Goal: Transaction & Acquisition: Book appointment/travel/reservation

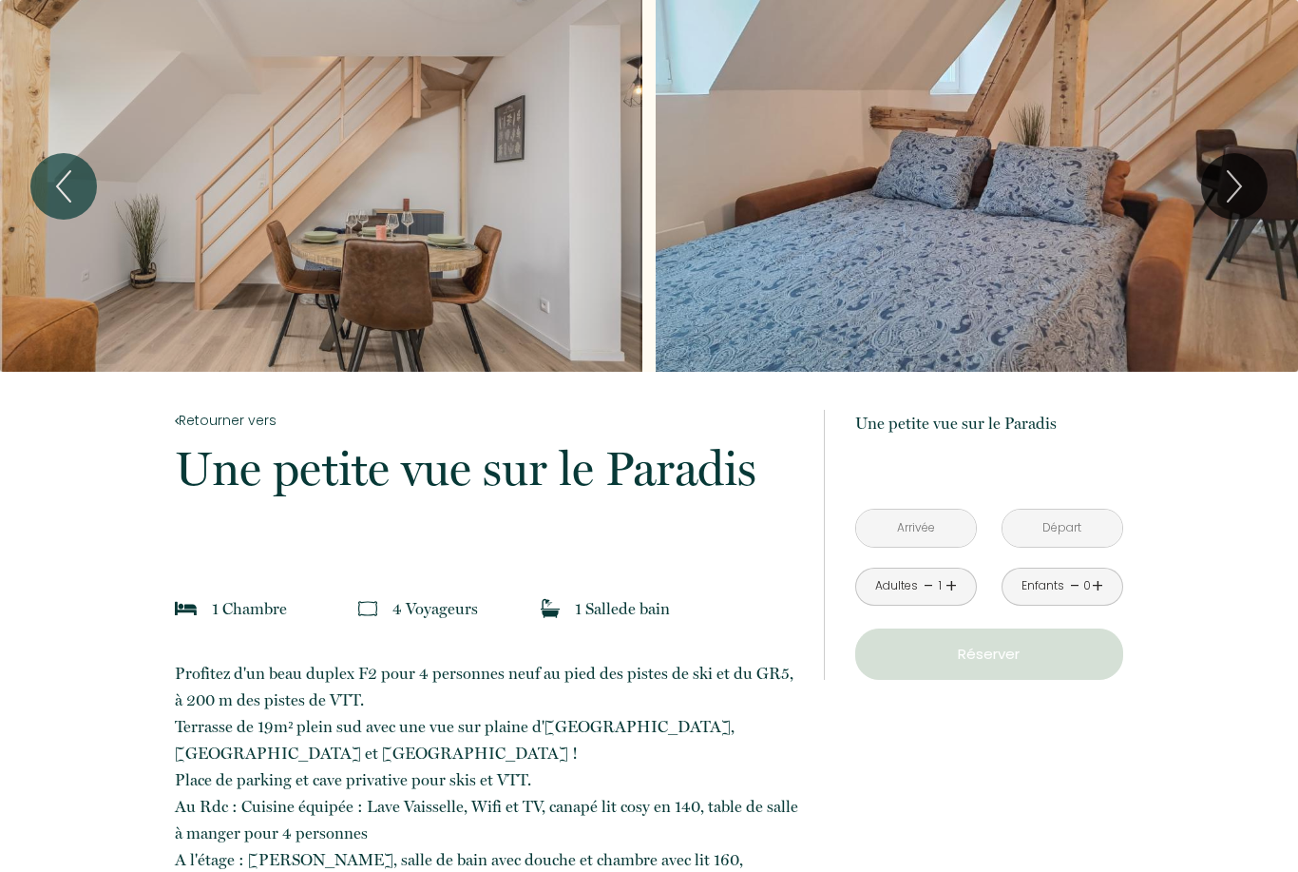
click at [954, 586] on link "+" at bounding box center [951, 585] width 11 height 29
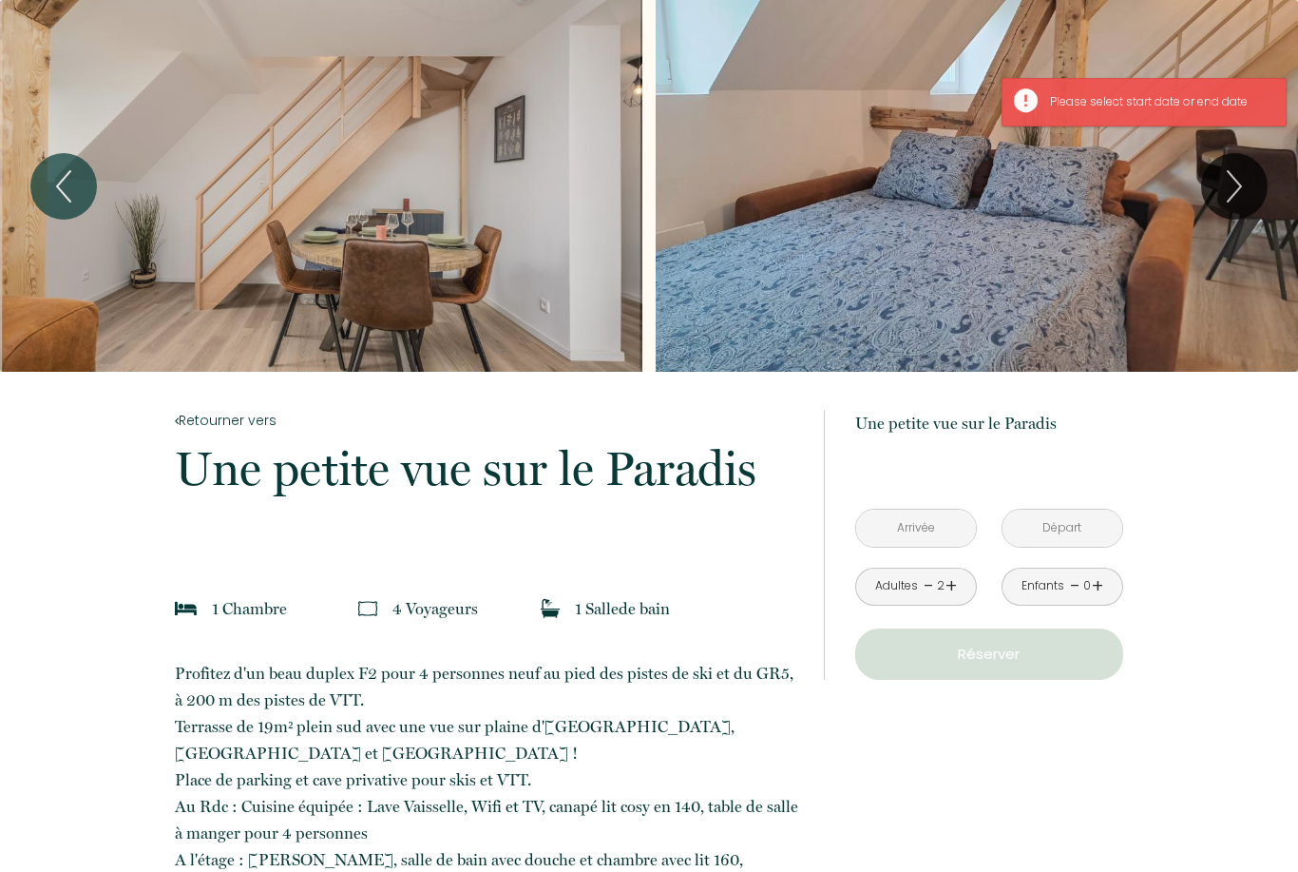
click at [1099, 581] on link "+" at bounding box center [1097, 585] width 11 height 29
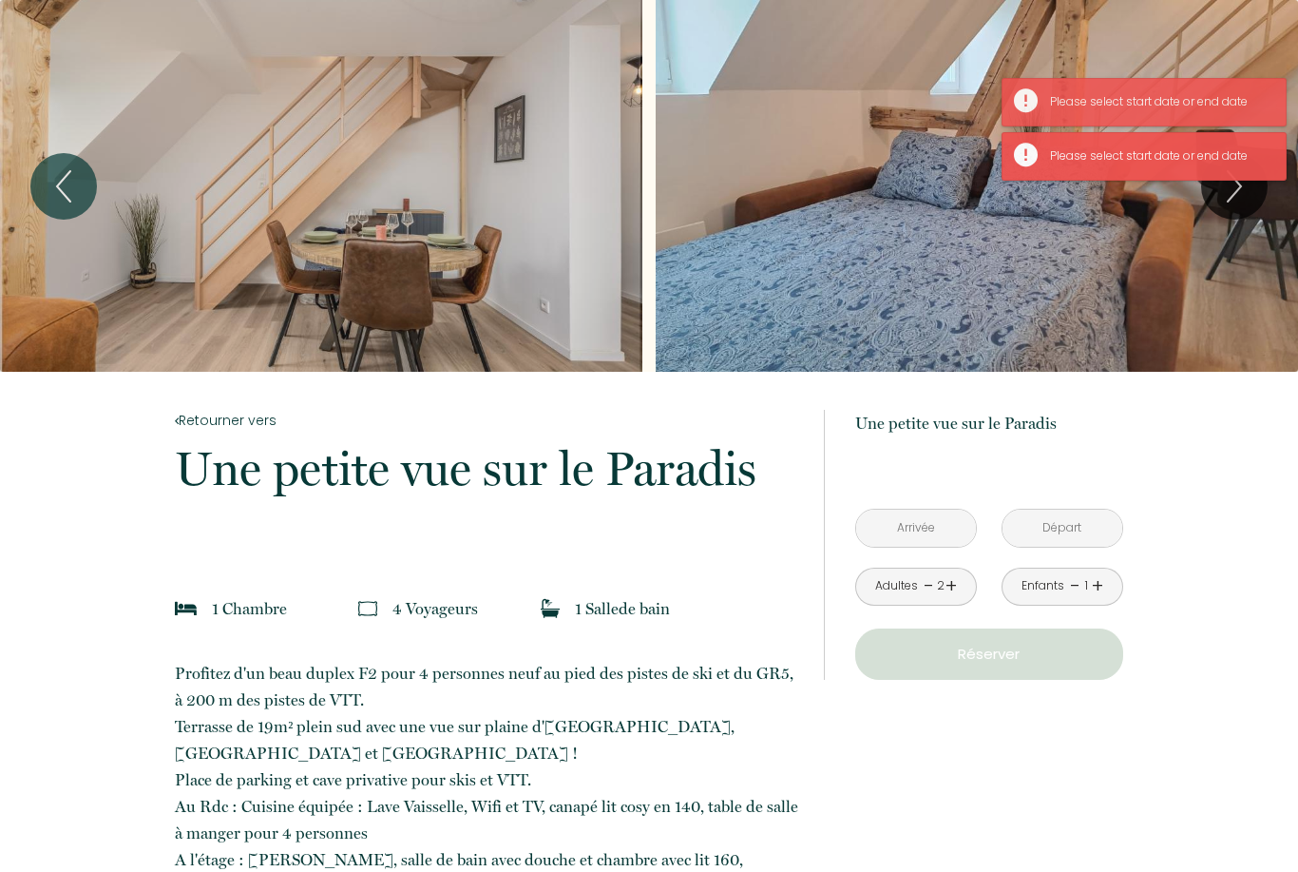
click at [1099, 586] on link "+" at bounding box center [1097, 585] width 11 height 29
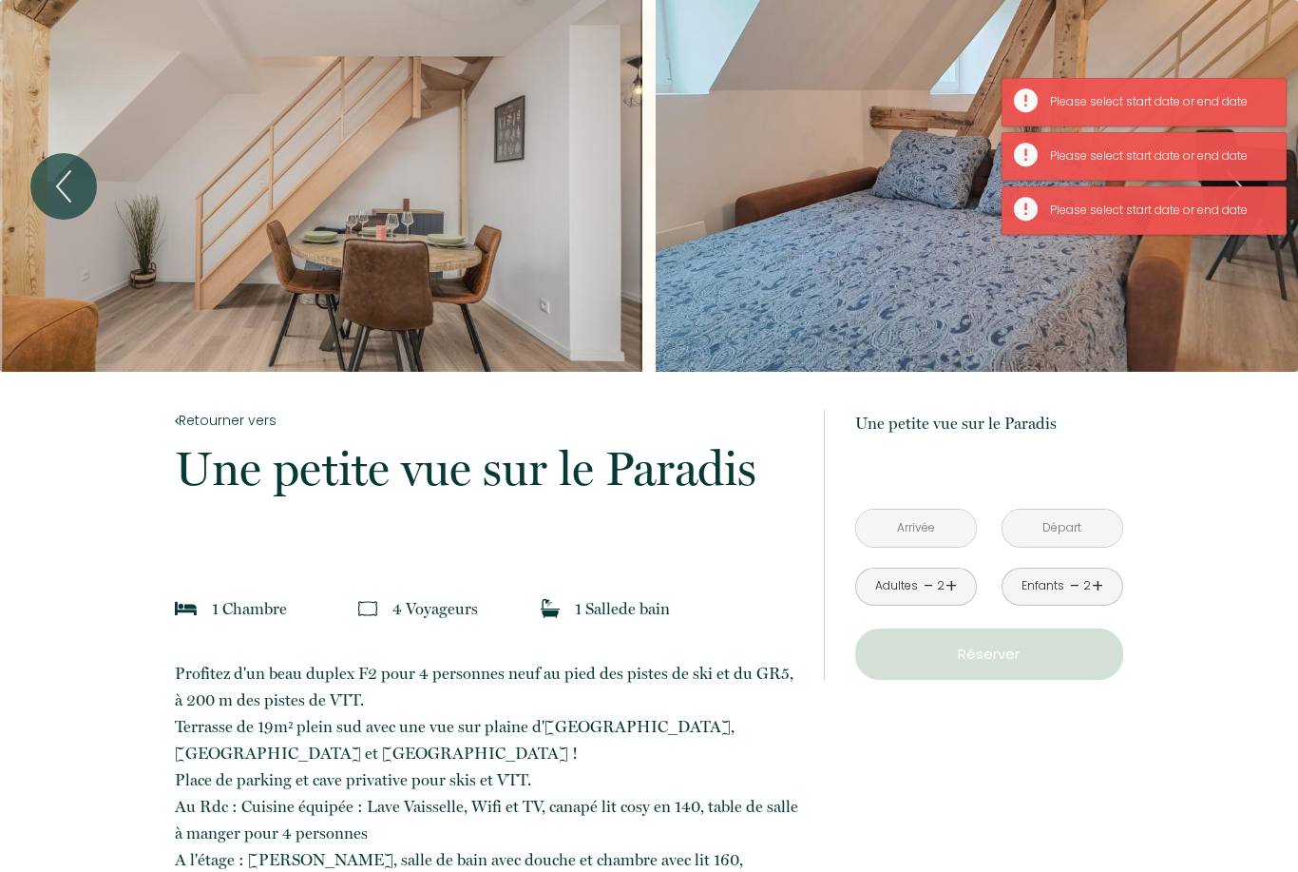
click at [924, 587] on link "-" at bounding box center [929, 585] width 10 height 29
click at [937, 523] on input "text" at bounding box center [916, 527] width 120 height 37
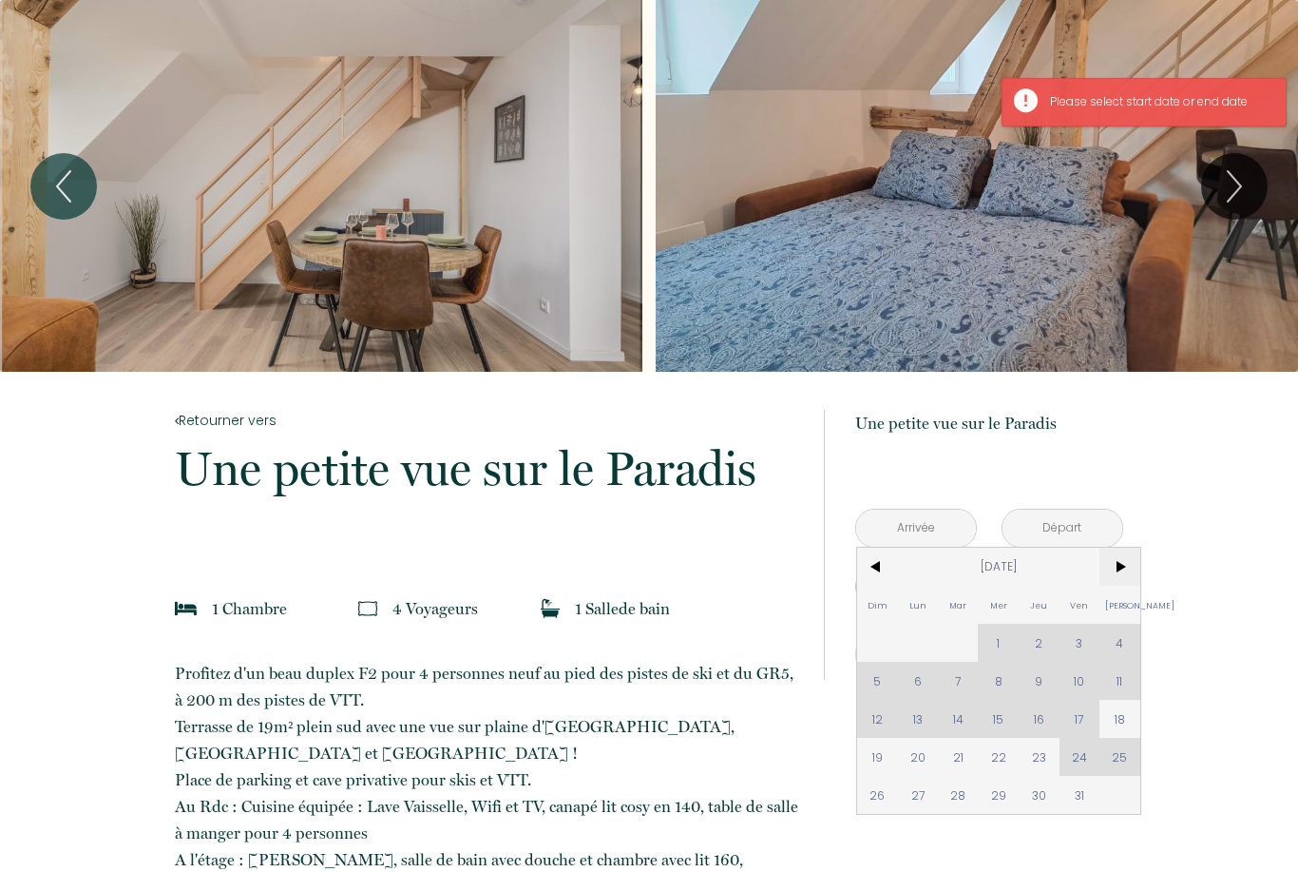
click at [1123, 578] on span ">" at bounding box center [1120, 566] width 41 height 38
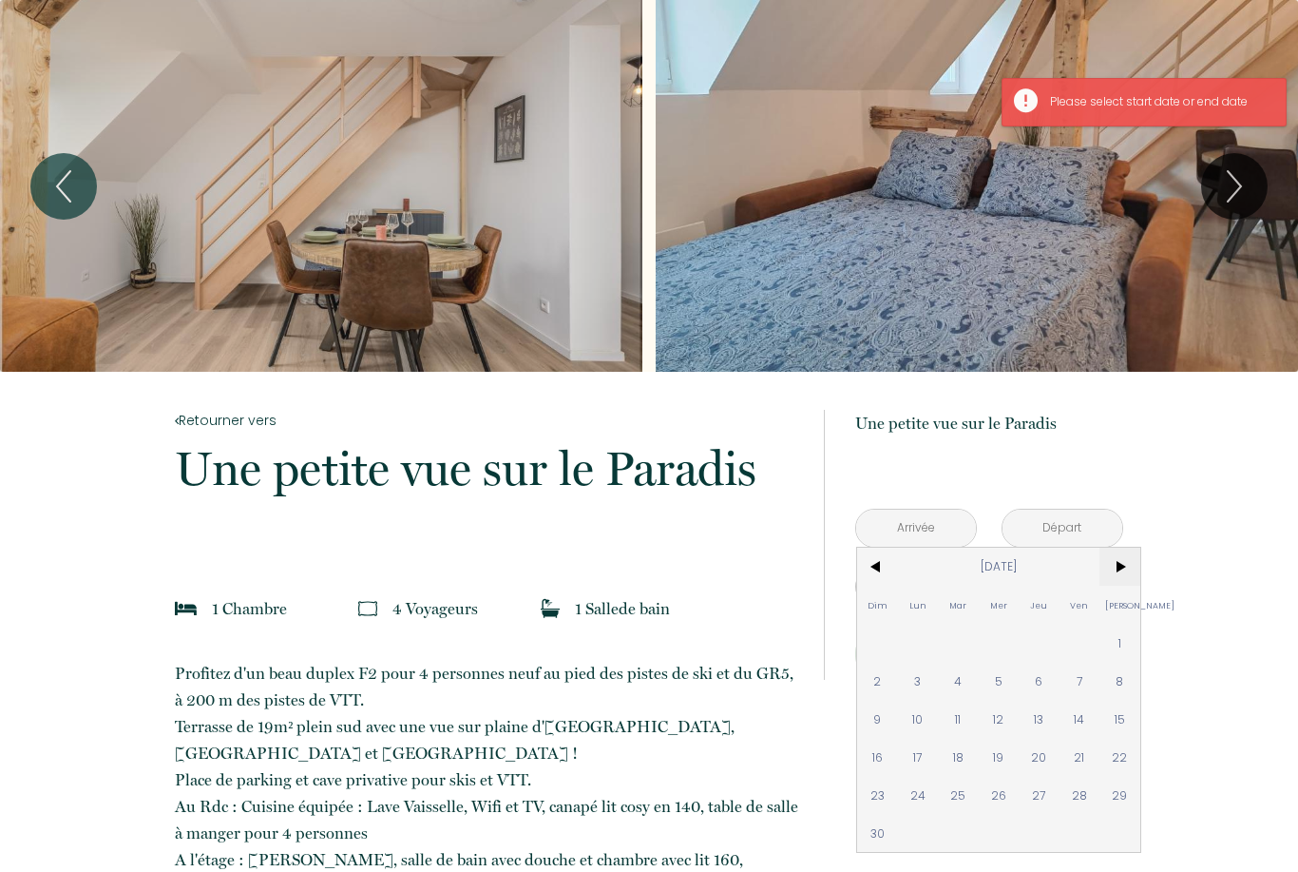
click at [1120, 572] on span ">" at bounding box center [1120, 566] width 41 height 38
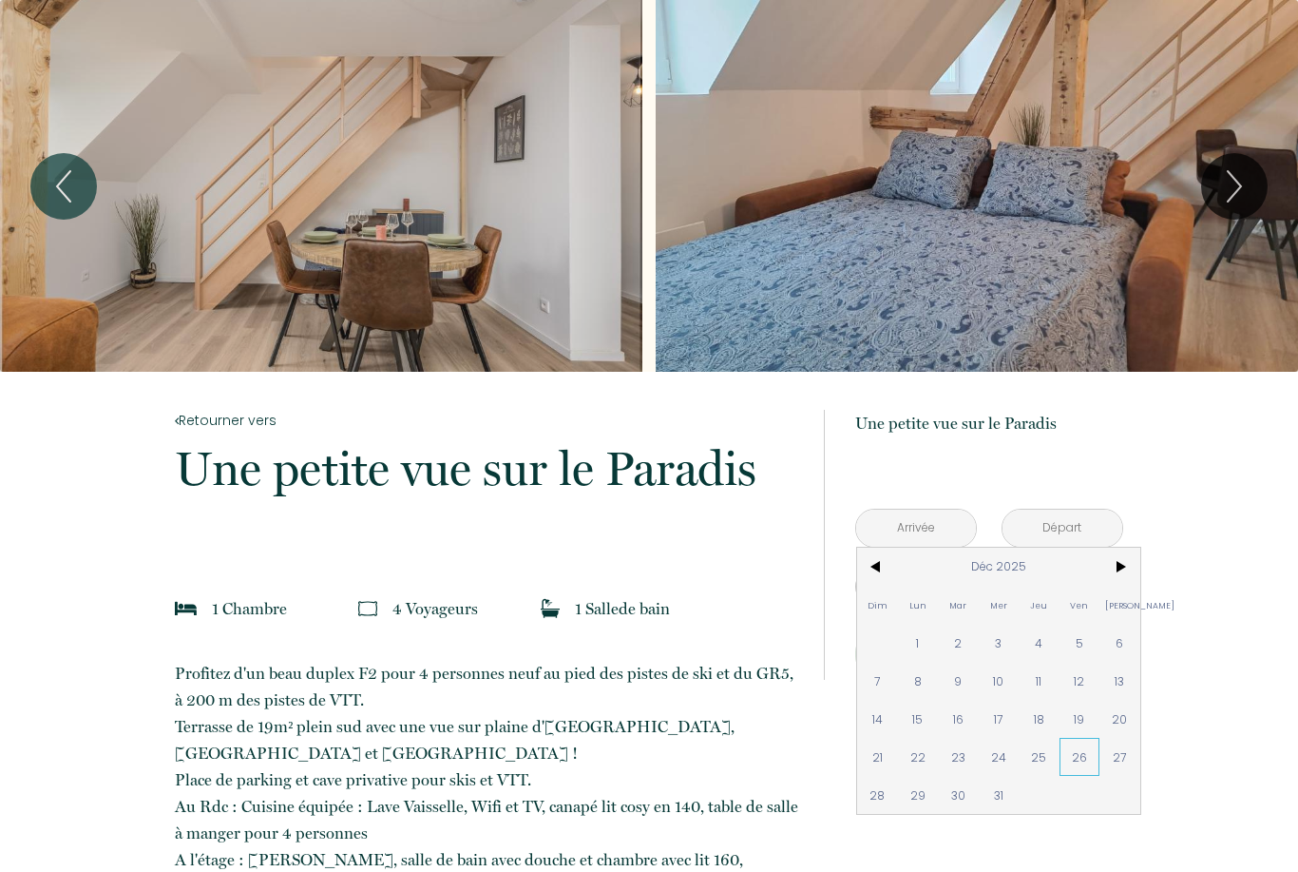
click at [1085, 753] on span "26" at bounding box center [1080, 757] width 41 height 38
type input "Ven 26 Déc 2025"
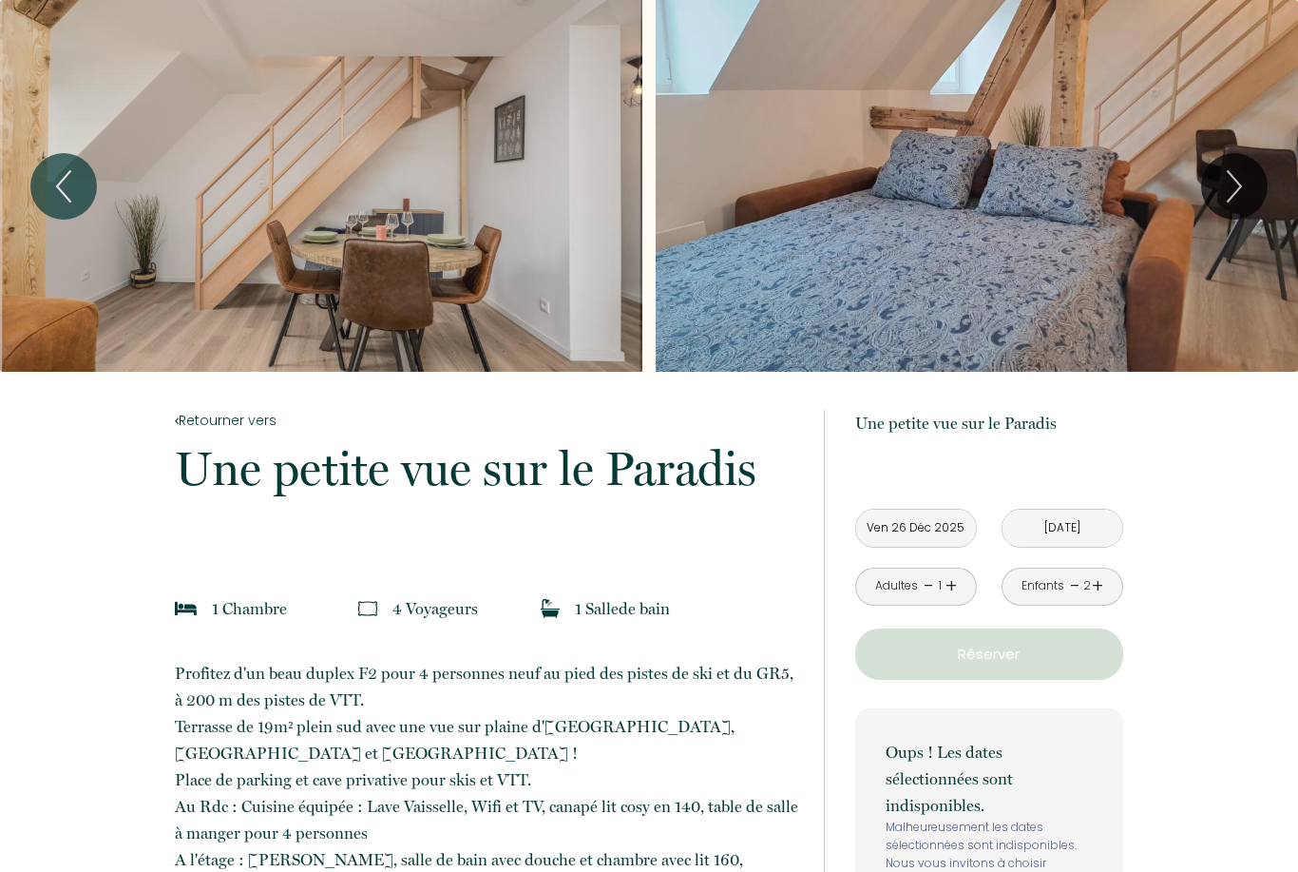
click at [1094, 516] on input "[DATE]" at bounding box center [1063, 527] width 120 height 37
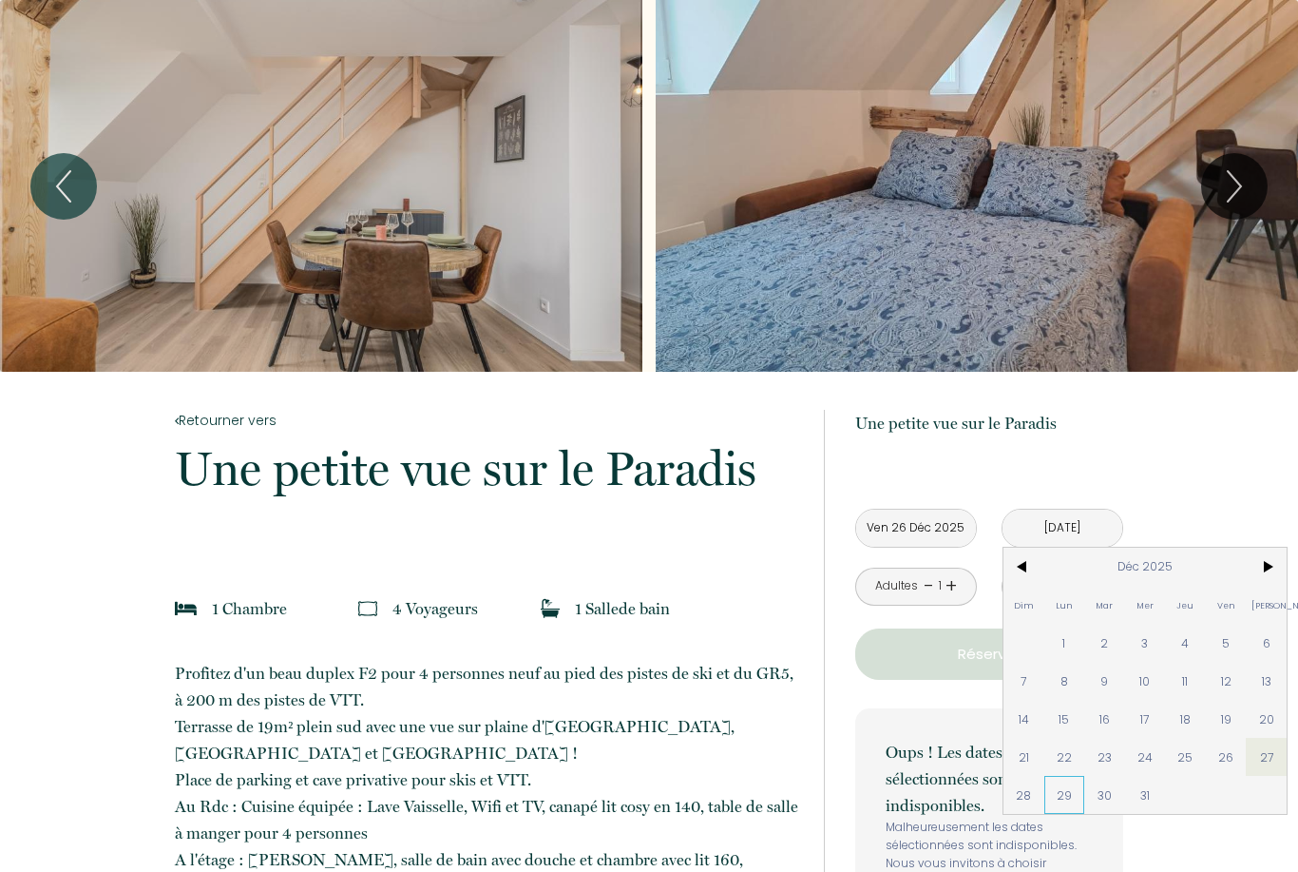
click at [1070, 796] on span "29" at bounding box center [1065, 795] width 41 height 38
type input "Lun 29 Déc 2025"
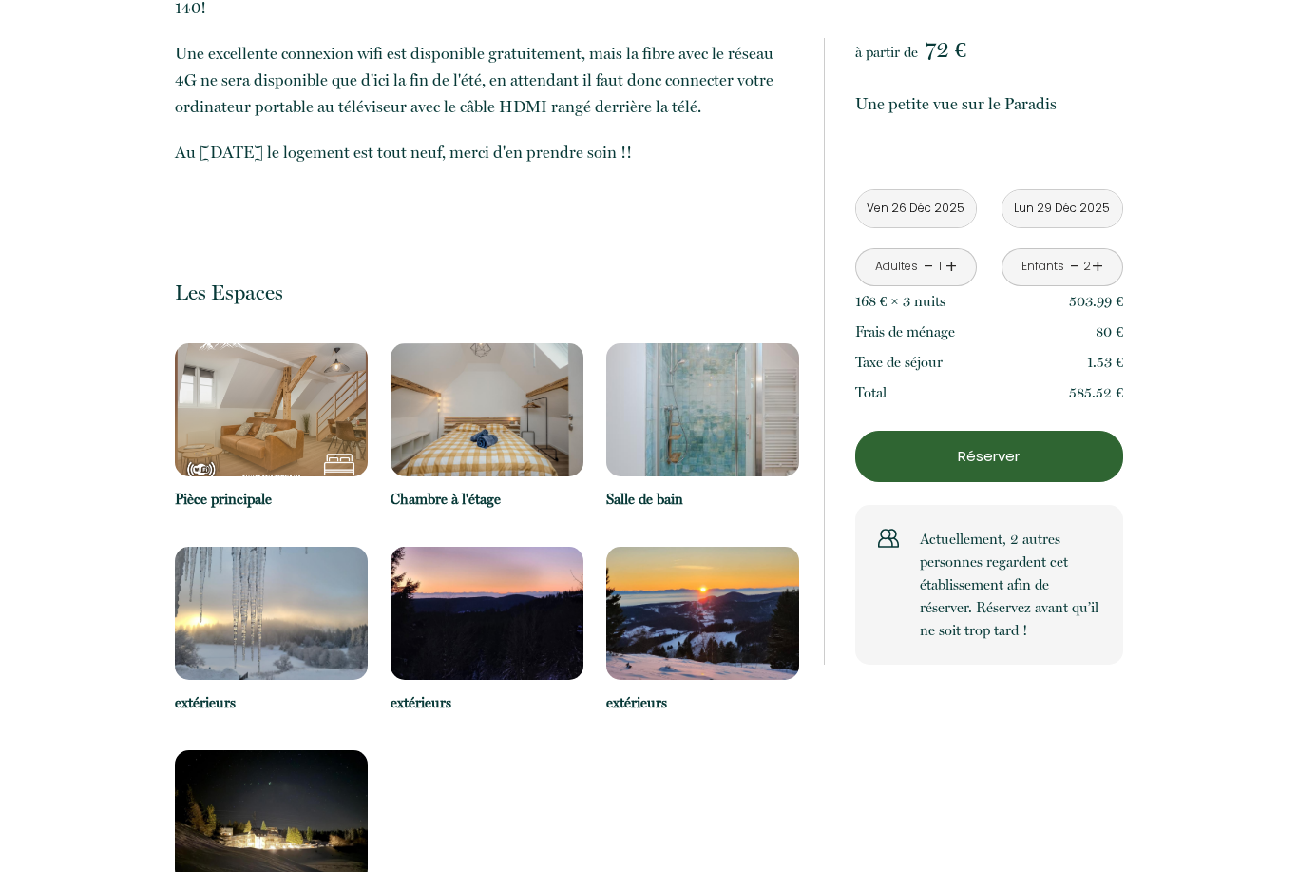
scroll to position [1068, 0]
click at [214, 380] on img at bounding box center [271, 409] width 193 height 133
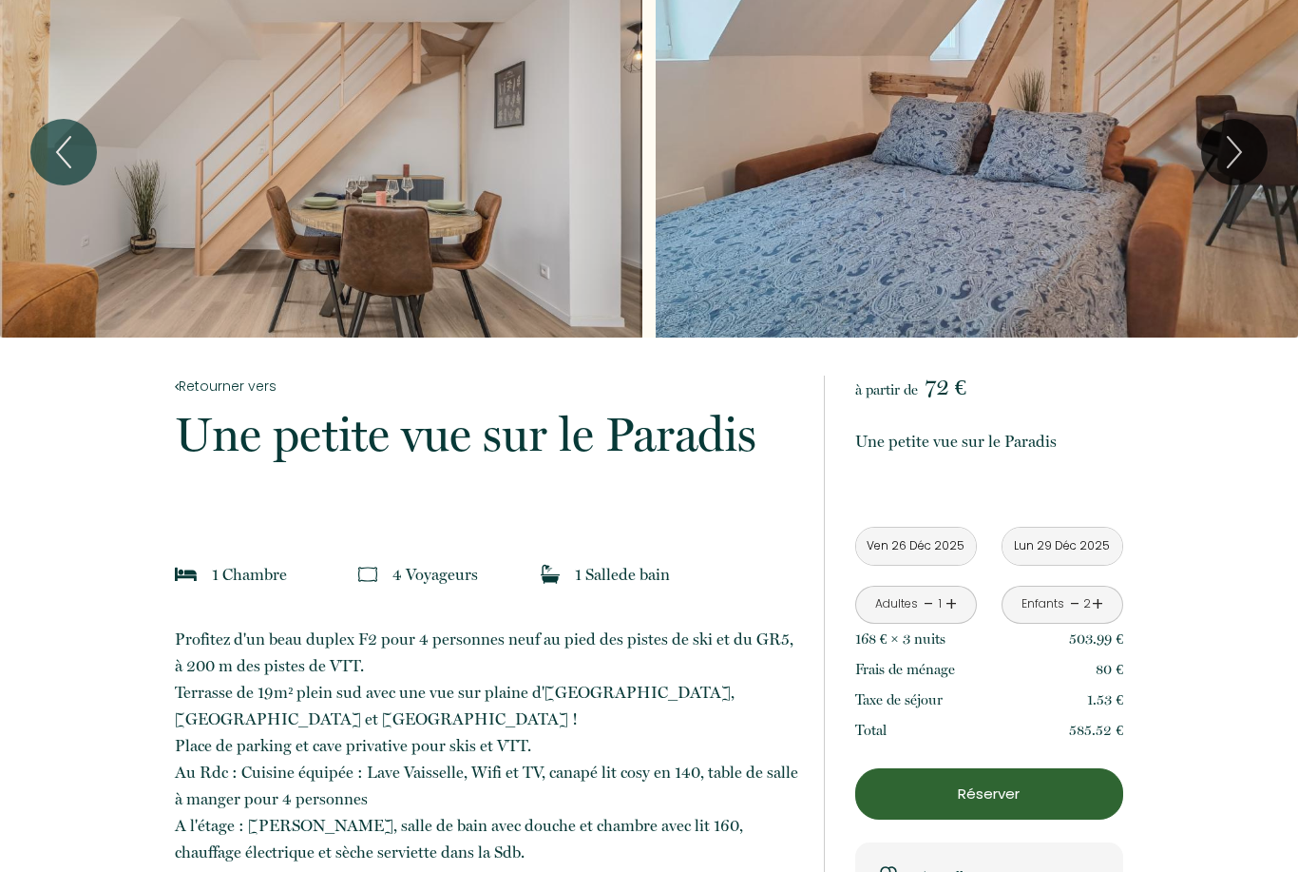
scroll to position [31, 0]
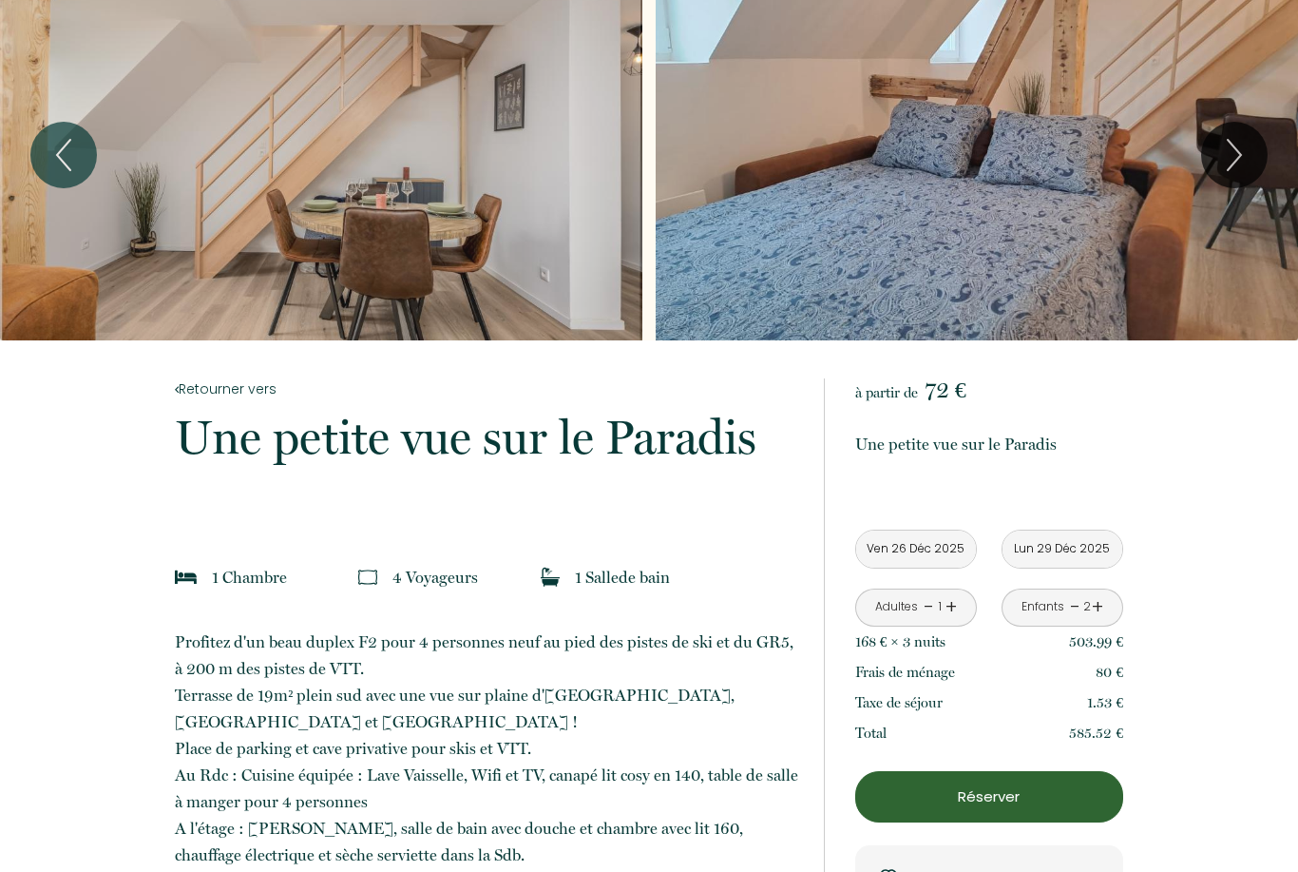
click at [951, 406] on div "à partir de 72 € Une petite vue sur le Paradis 345 [GEOGRAPHIC_DATA], Orbey [DA…" at bounding box center [989, 691] width 268 height 626
click at [967, 394] on span "72 €" at bounding box center [946, 389] width 42 height 27
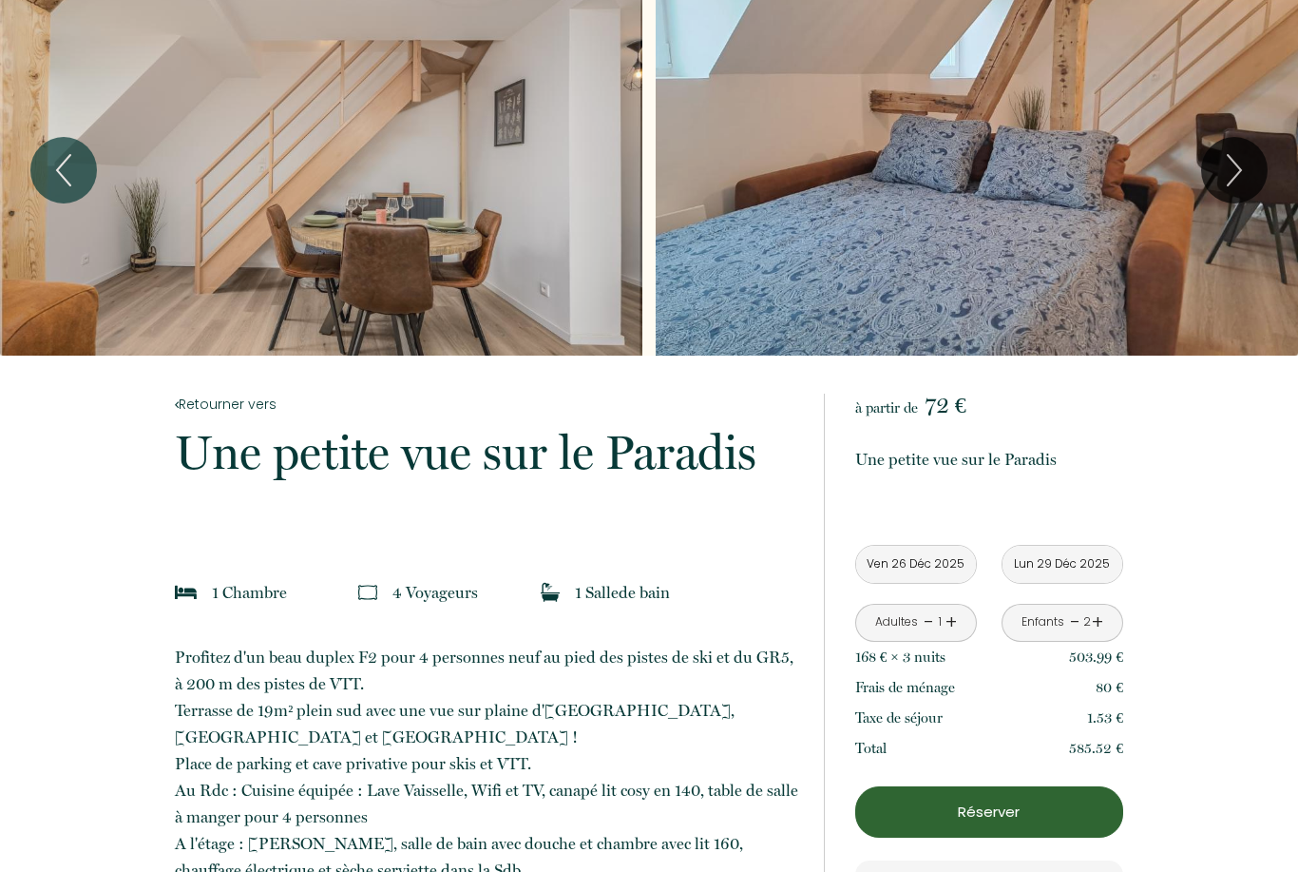
scroll to position [0, 0]
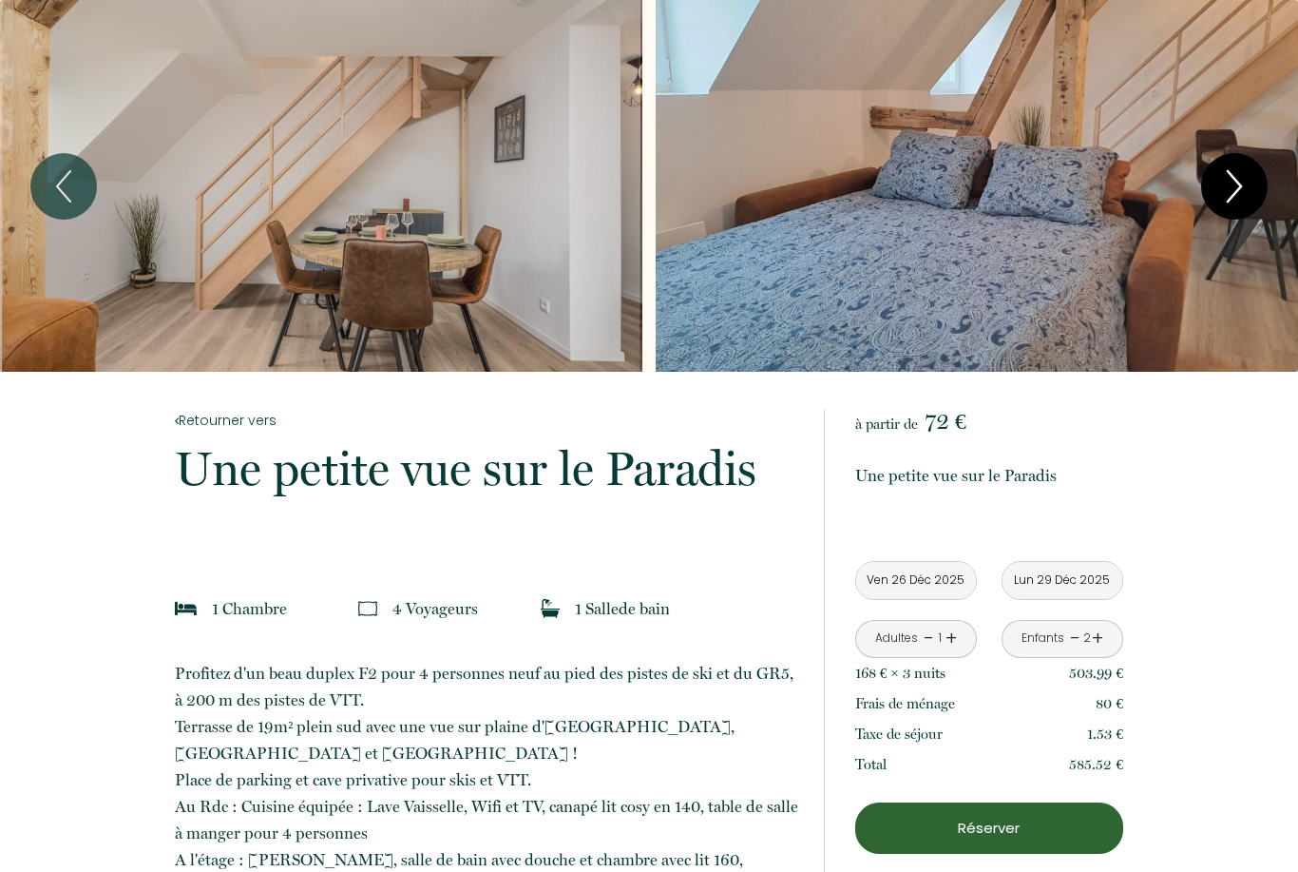
click at [1226, 205] on icon "Next" at bounding box center [1235, 186] width 40 height 57
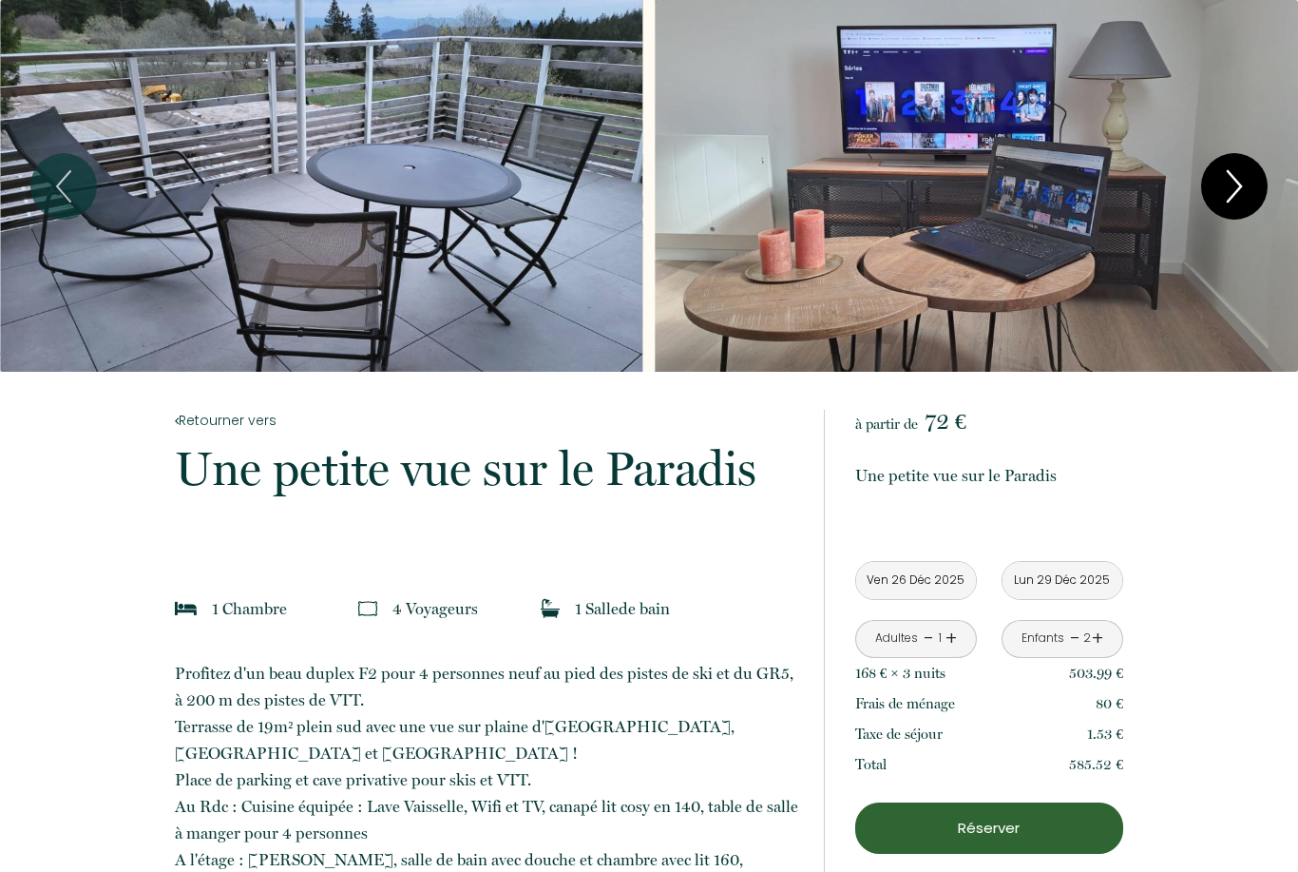
click at [1233, 185] on icon "Next" at bounding box center [1235, 186] width 40 height 57
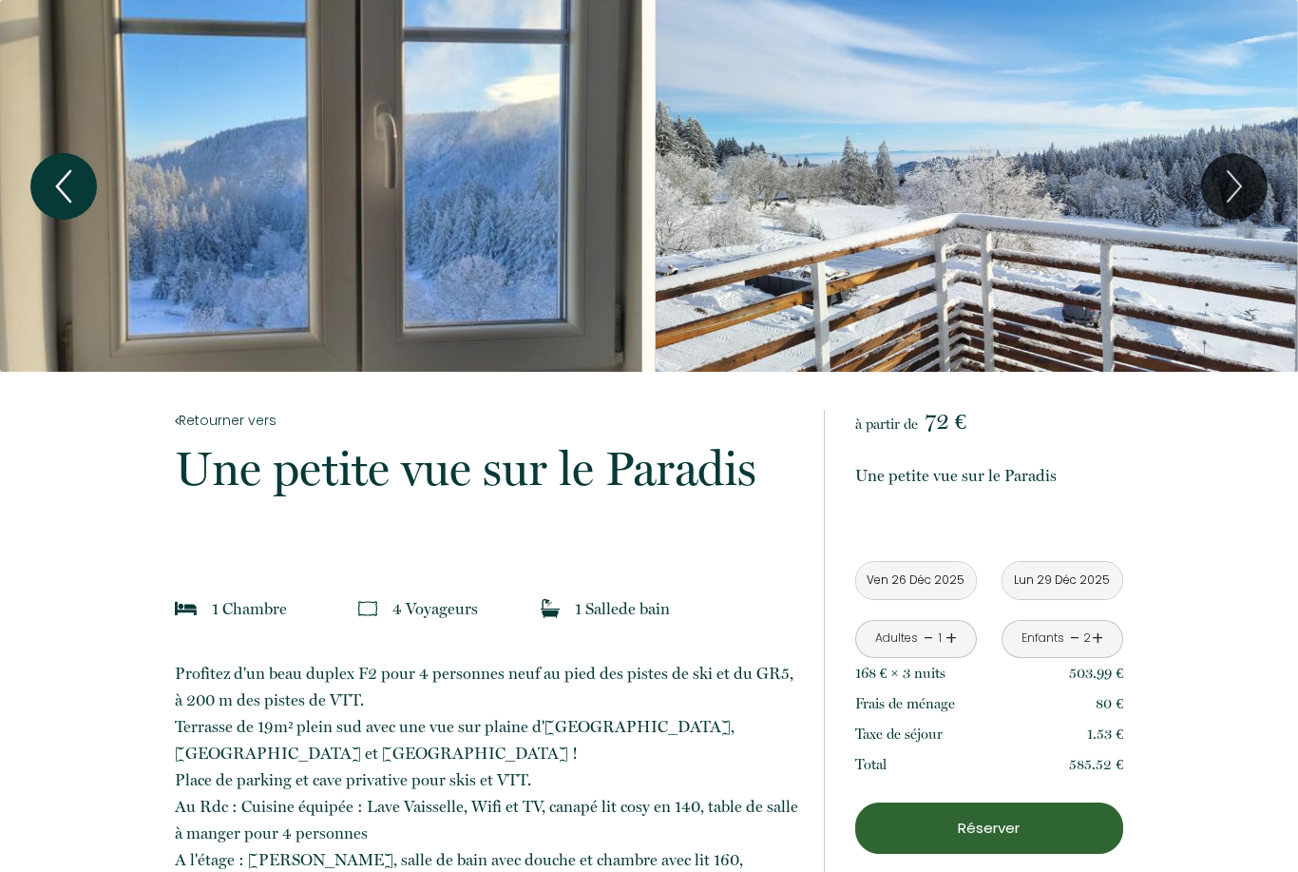
click at [71, 193] on icon "Previous" at bounding box center [64, 186] width 40 height 57
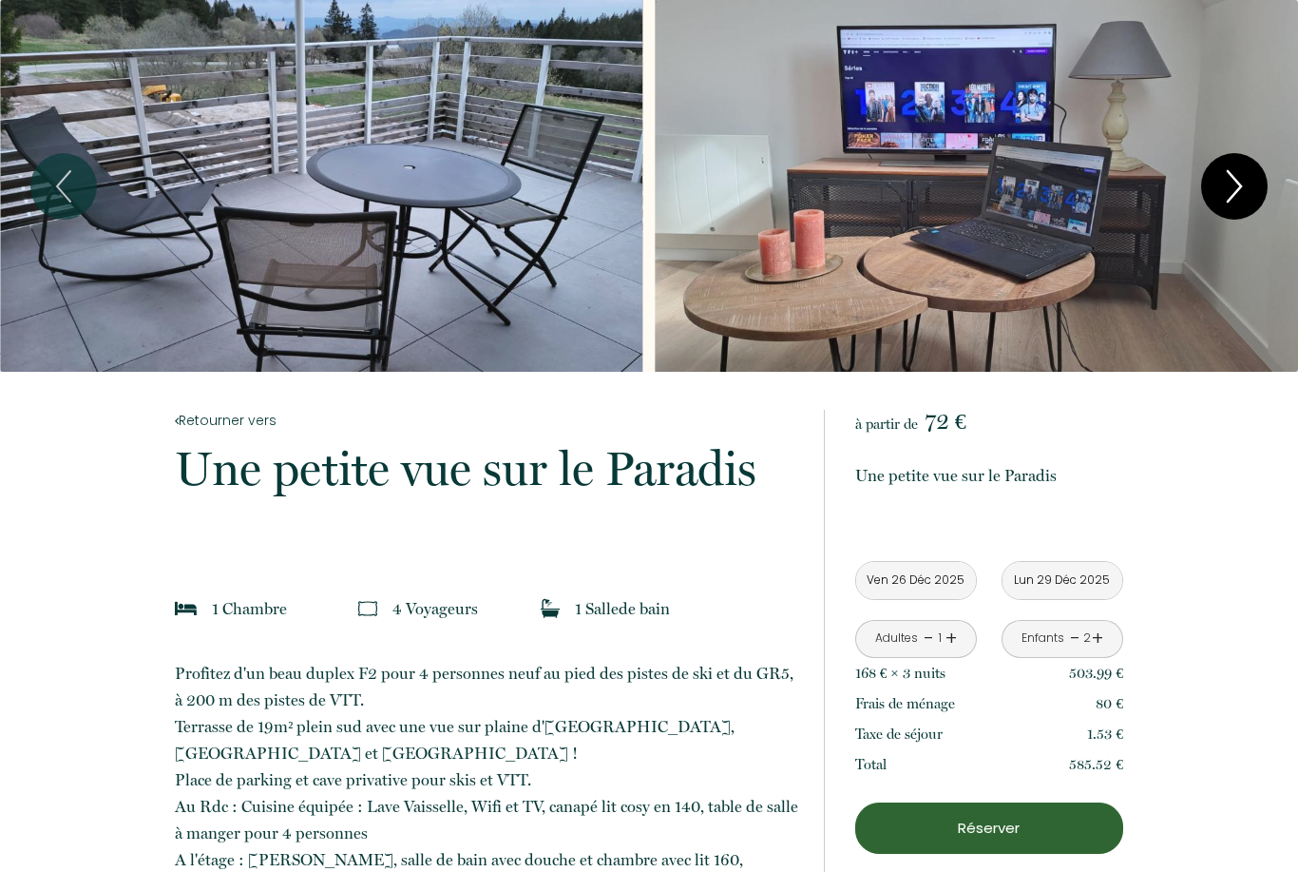
click at [1235, 202] on icon "Next" at bounding box center [1235, 186] width 40 height 57
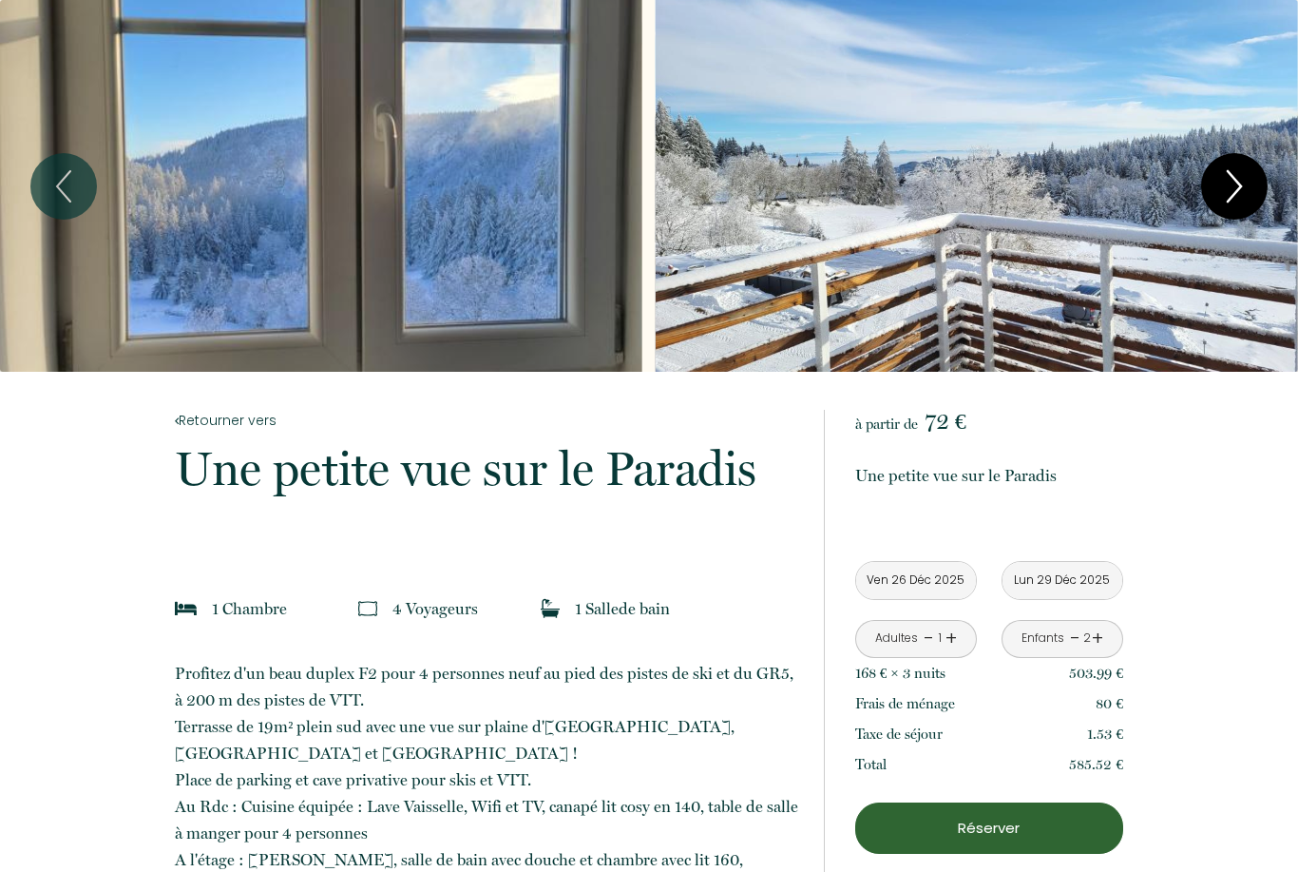
click at [1218, 200] on icon "Next" at bounding box center [1235, 186] width 40 height 57
